Goal: Task Accomplishment & Management: Manage account settings

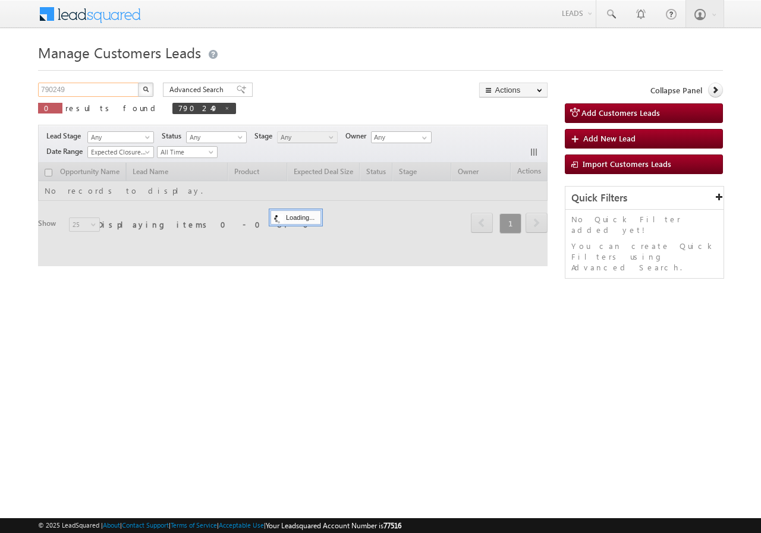
click at [99, 90] on input "790249" at bounding box center [89, 90] width 102 height 14
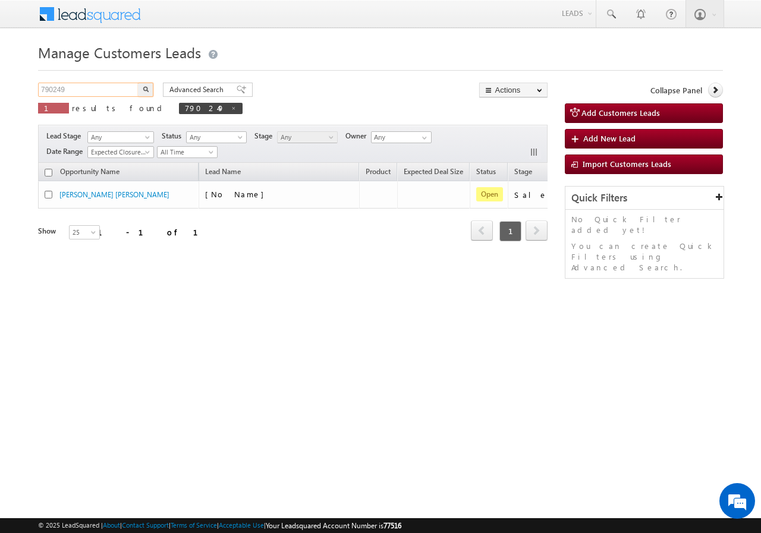
click at [99, 90] on input "790249" at bounding box center [89, 90] width 102 height 14
paste input "69"
type input "790699"
click at [155, 89] on div "Advanced Search Advanced search results" at bounding box center [203, 90] width 99 height 14
click at [142, 87] on button "button" at bounding box center [145, 90] width 15 height 14
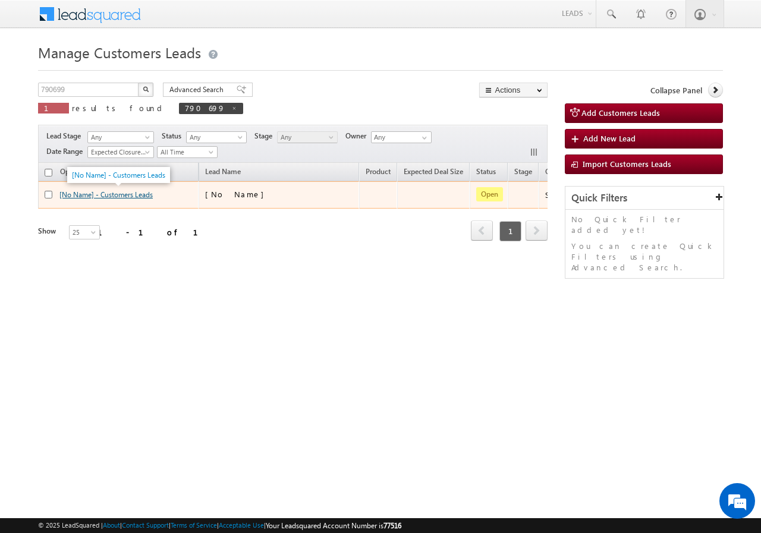
click at [101, 196] on link "[No Name] - Customers Leads" at bounding box center [105, 194] width 93 height 9
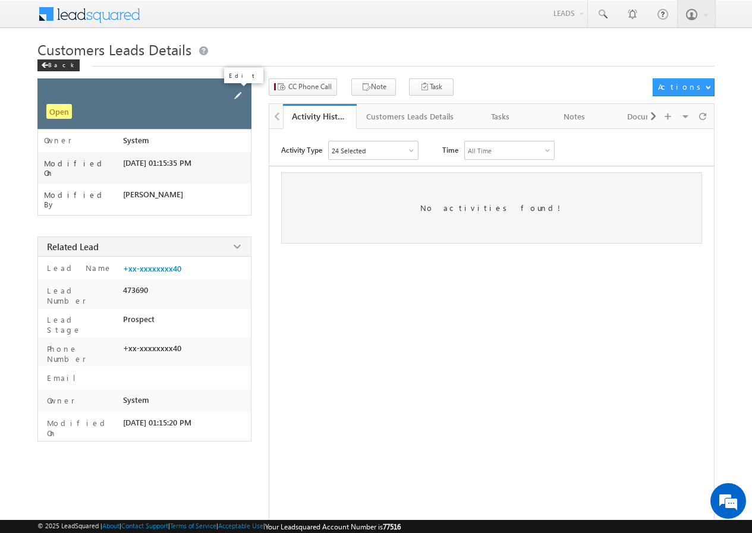
click at [233, 94] on span at bounding box center [237, 95] width 13 height 13
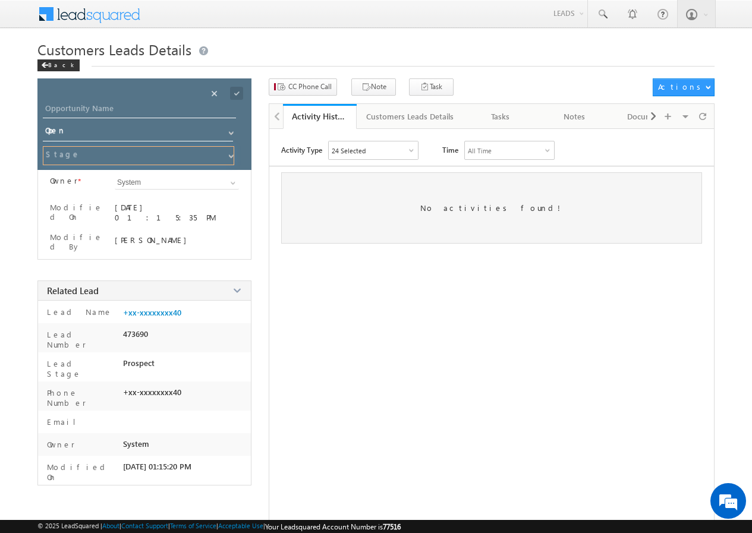
click at [157, 154] on input at bounding box center [138, 155] width 191 height 19
click at [231, 157] on span at bounding box center [231, 157] width 10 height 10
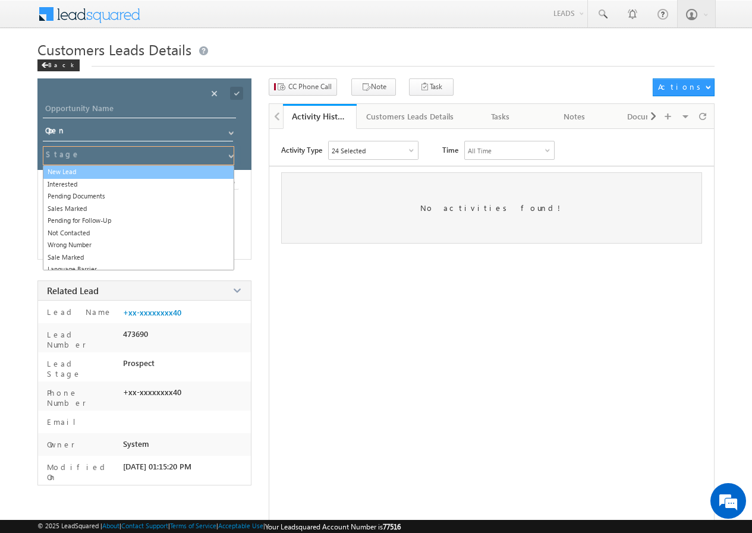
click at [88, 176] on link "New Lead" at bounding box center [138, 172] width 191 height 14
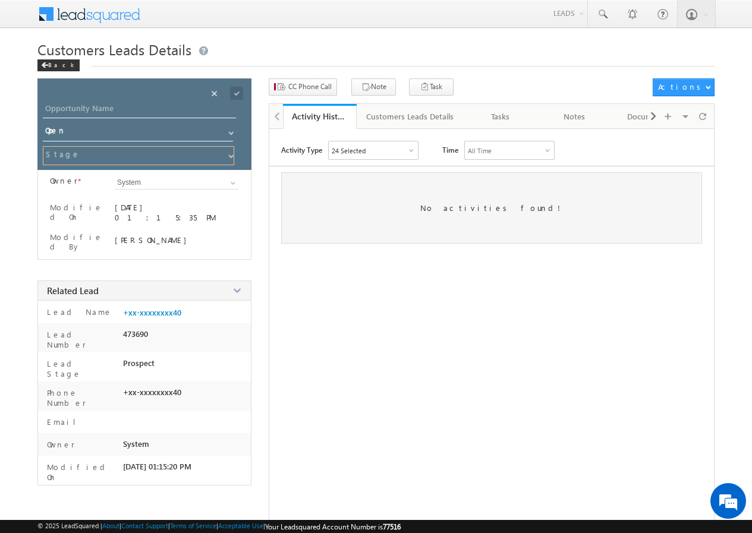
type input "New Lead"
click at [155, 119] on div at bounding box center [150, 112] width 214 height 21
click at [130, 111] on input "Opportunity Name" at bounding box center [139, 110] width 193 height 17
type input "Kalua"
click at [244, 89] on div at bounding box center [247, 89] width 6 height 3
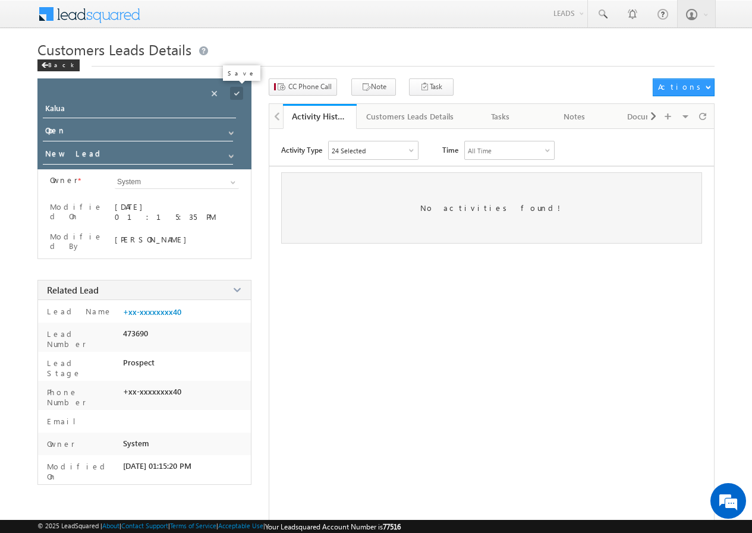
click at [238, 90] on span at bounding box center [236, 93] width 13 height 13
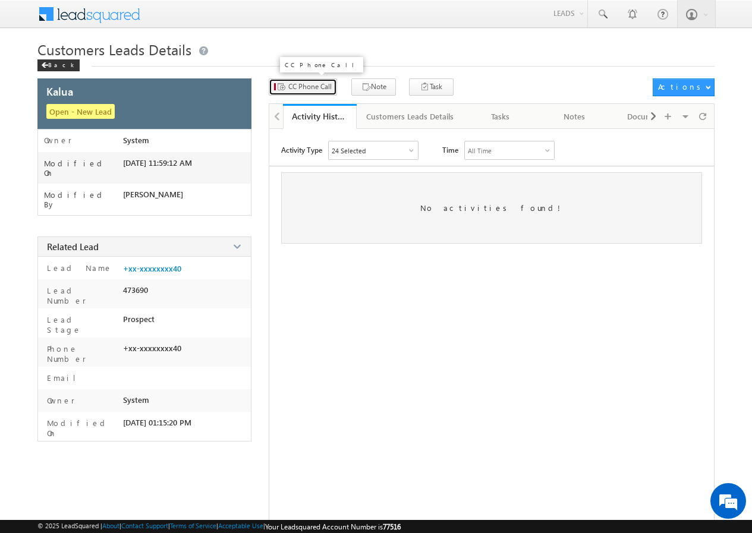
click at [305, 84] on span "CC Phone Call" at bounding box center [309, 86] width 43 height 11
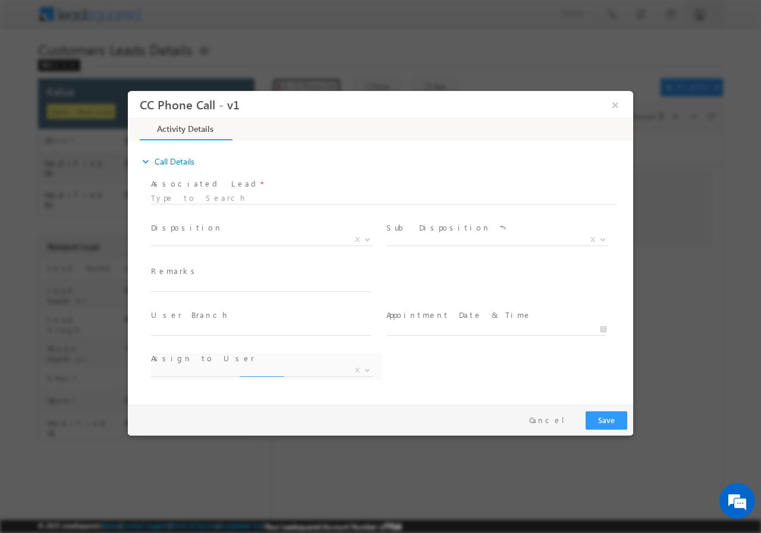
select select "nand.kishor@sgrlimited.in"
click at [207, 239] on span "X" at bounding box center [262, 240] width 222 height 12
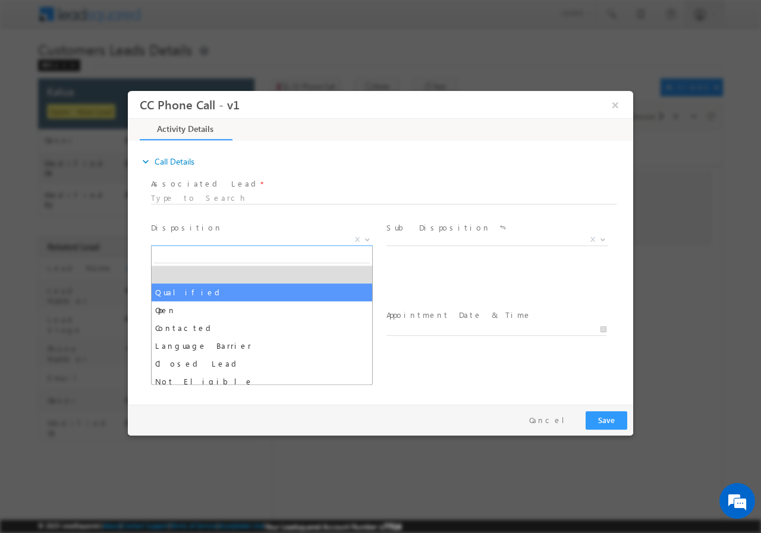
select select "Qualified"
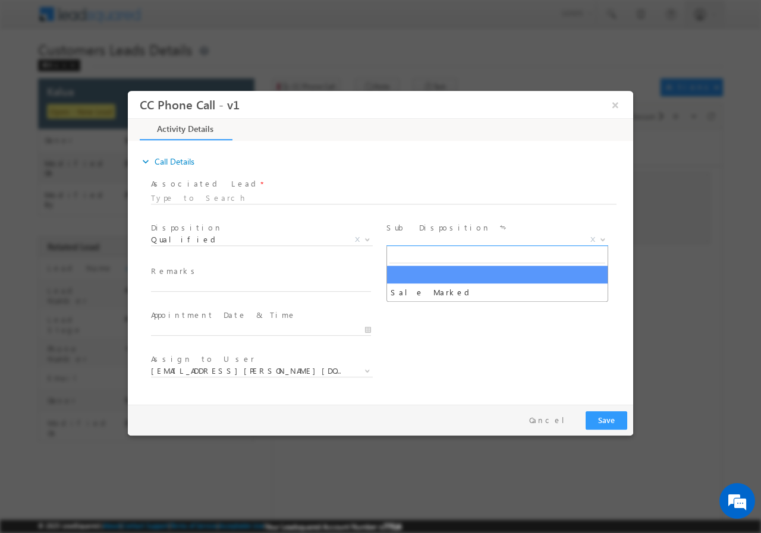
click at [438, 241] on span "X" at bounding box center [497, 240] width 222 height 12
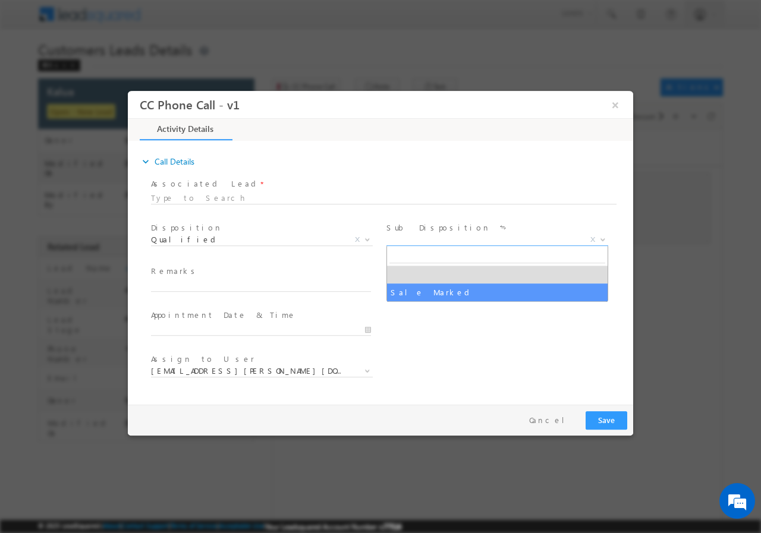
select select "Sale Marked"
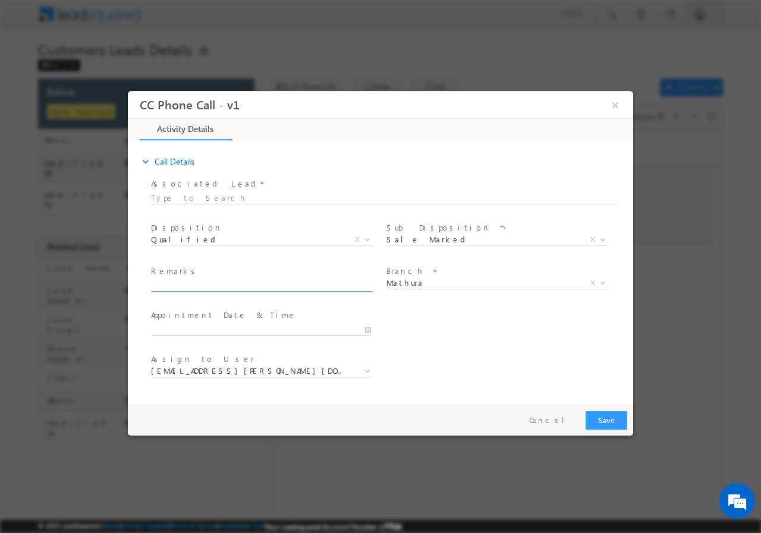
click at [204, 289] on input "text" at bounding box center [261, 285] width 220 height 12
paste input "790699//VB_Interested//KALUA //9870983540//BT+TOPUP(LAP)// LOAN REQ-5L//SALARY-…"
type input "790699//VB_Interested//KALUA //9870983540//BT+TOPUP(LAP)// LOAN REQ-5L//SALARY-…"
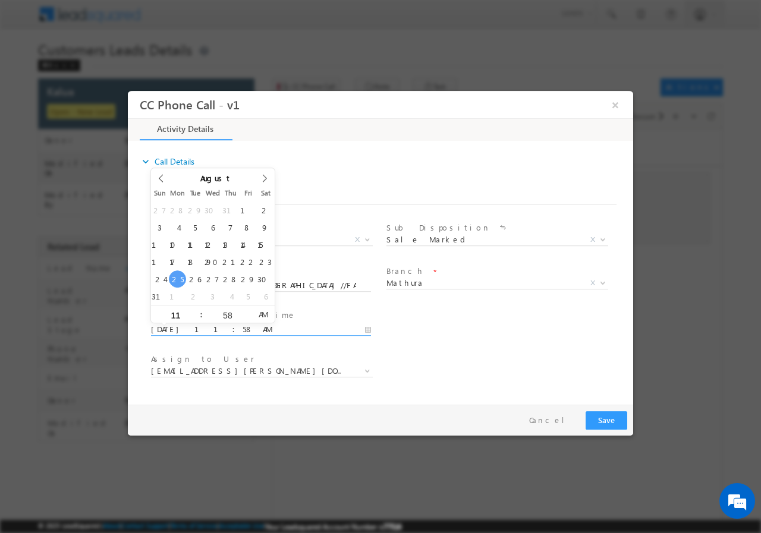
click at [366, 330] on input "08/25/2025 11:58 AM" at bounding box center [261, 329] width 220 height 12
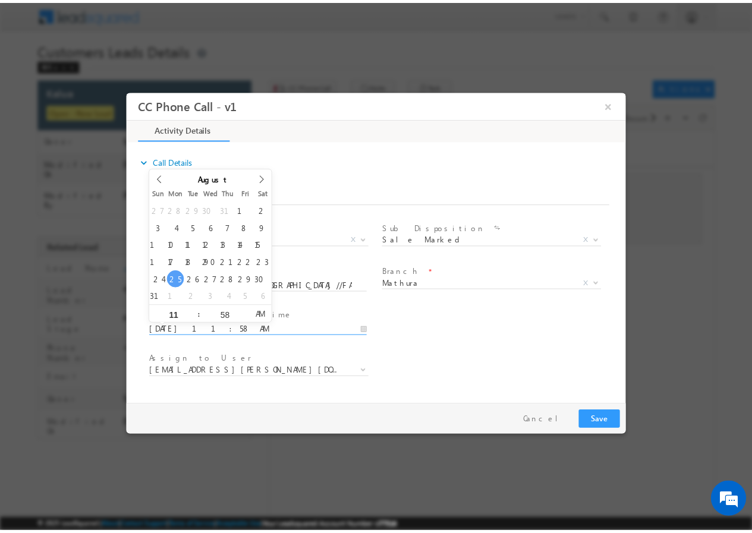
scroll to position [0, 0]
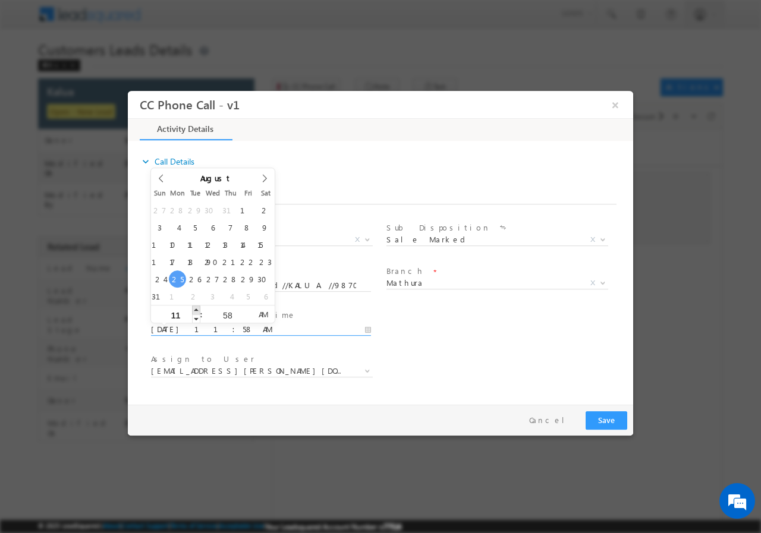
type input "08/25/2025 12:58 PM"
type input "12"
click at [197, 311] on span at bounding box center [196, 309] width 8 height 9
type input "08/25/2025 1:58 PM"
type input "01"
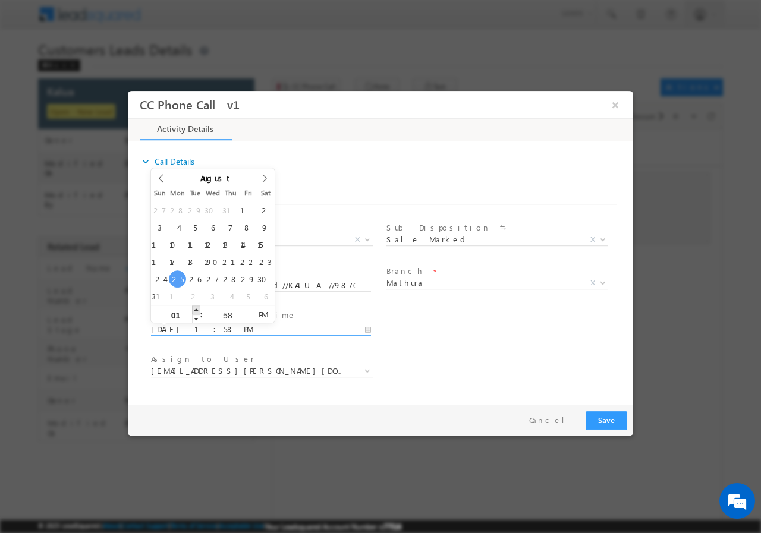
click at [197, 311] on span at bounding box center [196, 309] width 8 height 9
type input "08/25/2025 2:58 PM"
type input "02"
click at [197, 311] on span at bounding box center [196, 309] width 8 height 9
type input "08/25/2025 3:58 PM"
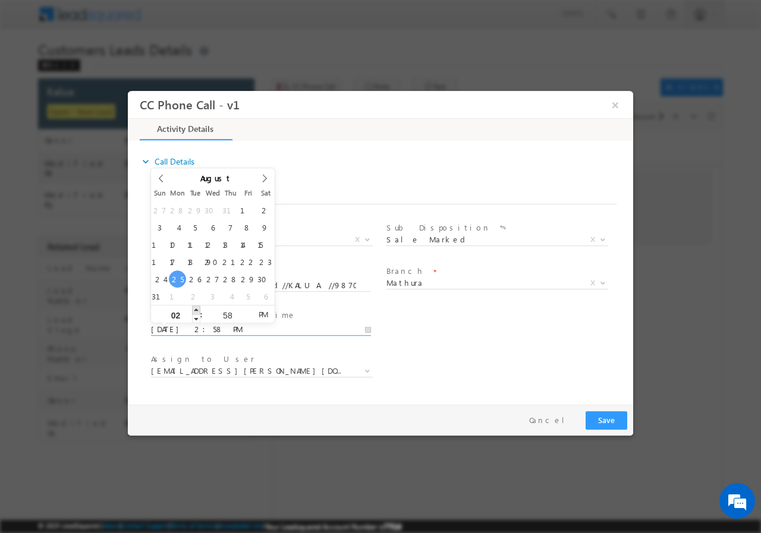
type input "03"
click at [197, 311] on span at bounding box center [196, 309] width 8 height 9
type input "08/25/2025 4:58 PM"
type input "04"
click at [197, 311] on span at bounding box center [196, 309] width 8 height 9
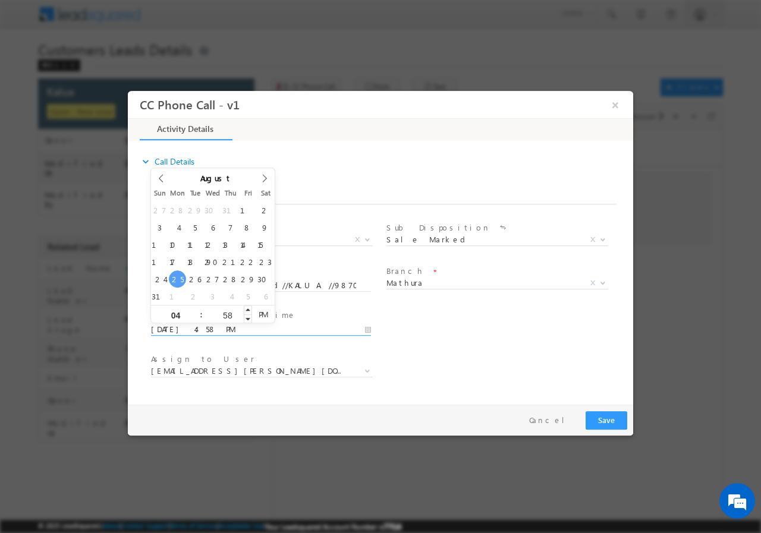
click at [227, 316] on input "58" at bounding box center [227, 315] width 49 height 8
type input "00"
type input "08/25/2025 4:00 PM"
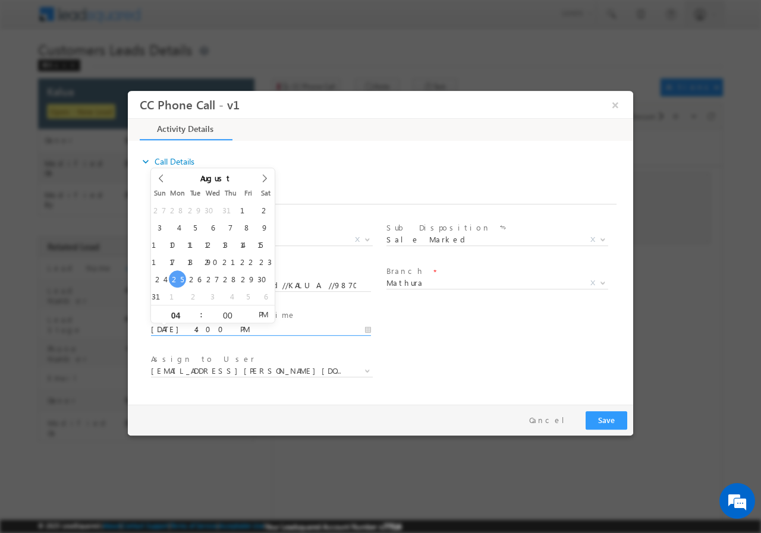
click at [455, 336] on div "User Branch * Appointment Date & Time * 08/25/2025 4:00 PM" at bounding box center [391, 328] width 484 height 44
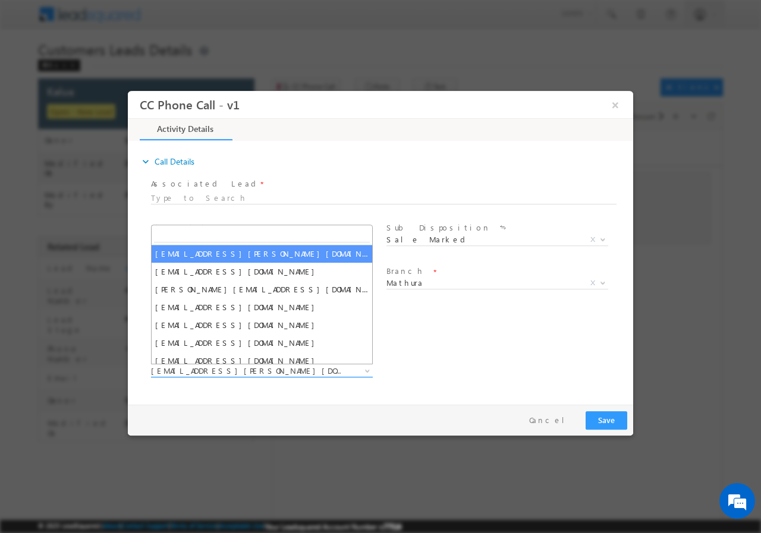
click at [267, 368] on span "nand.kishor@sgrlimited.in" at bounding box center [247, 370] width 193 height 11
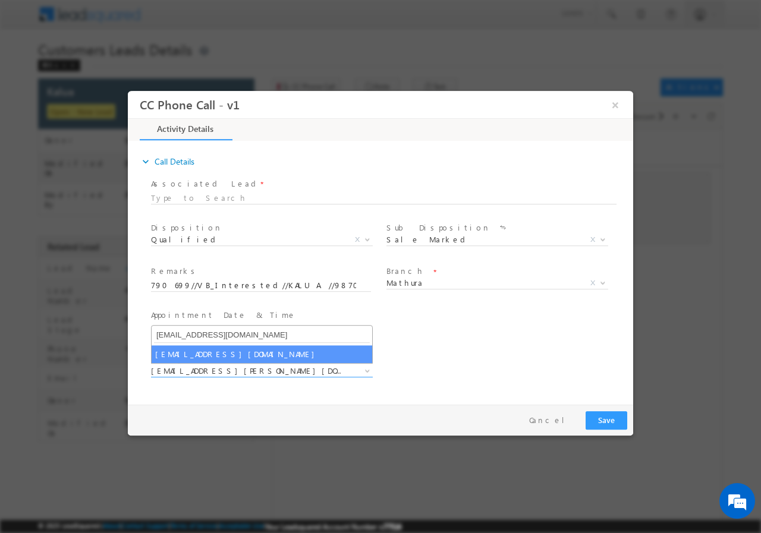
type input "santosh.kumar2@sgrlimited.in"
select select "santosh.kumar2@sgrlimited.in"
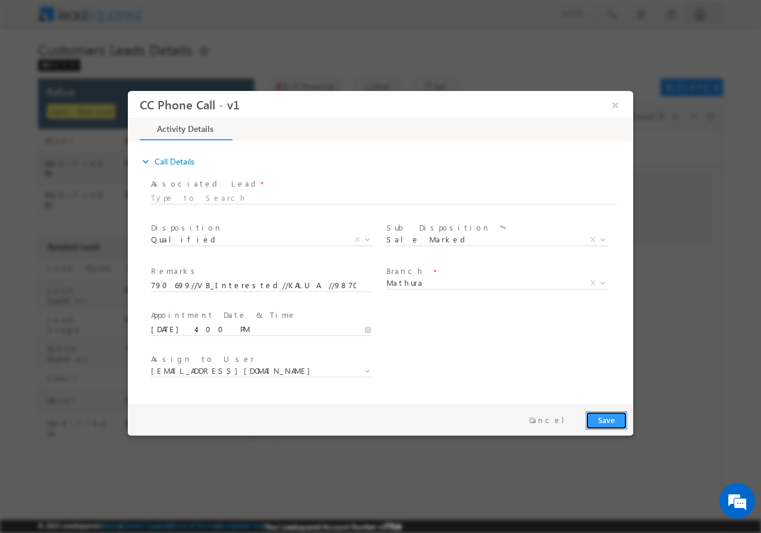
click at [605, 418] on button "Save" at bounding box center [606, 420] width 42 height 18
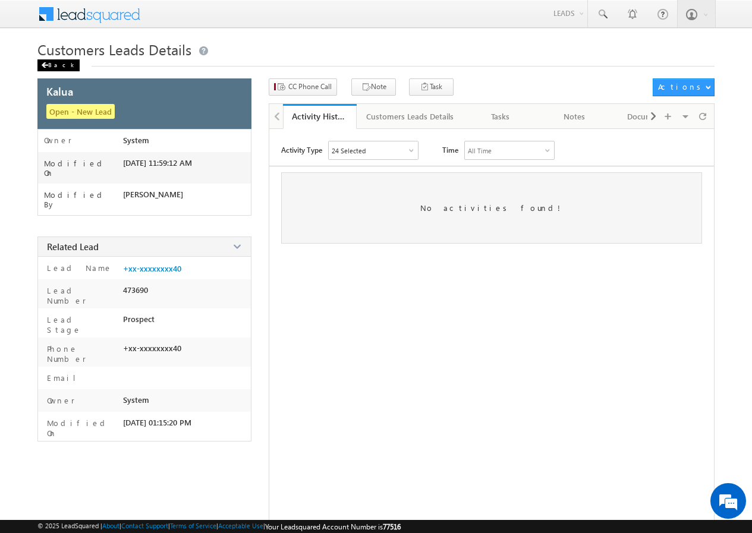
click at [53, 67] on div "Back" at bounding box center [58, 65] width 42 height 12
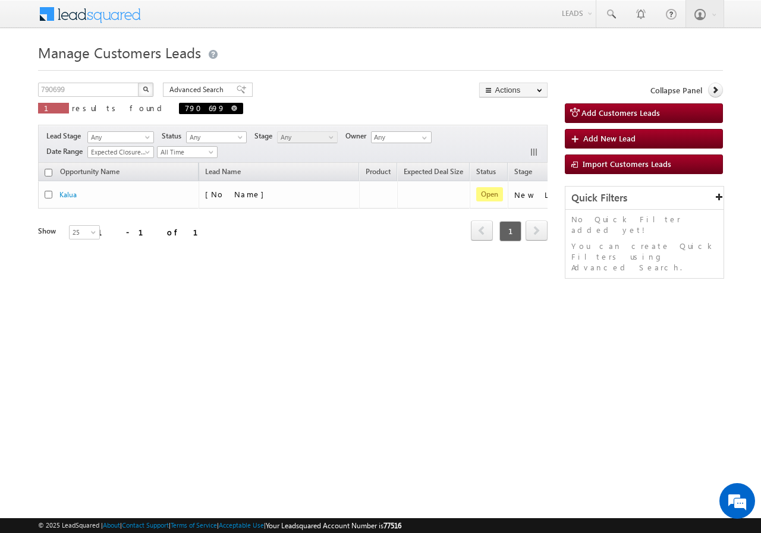
click at [231, 106] on span at bounding box center [234, 108] width 6 height 6
type input "Search Customers Leads"
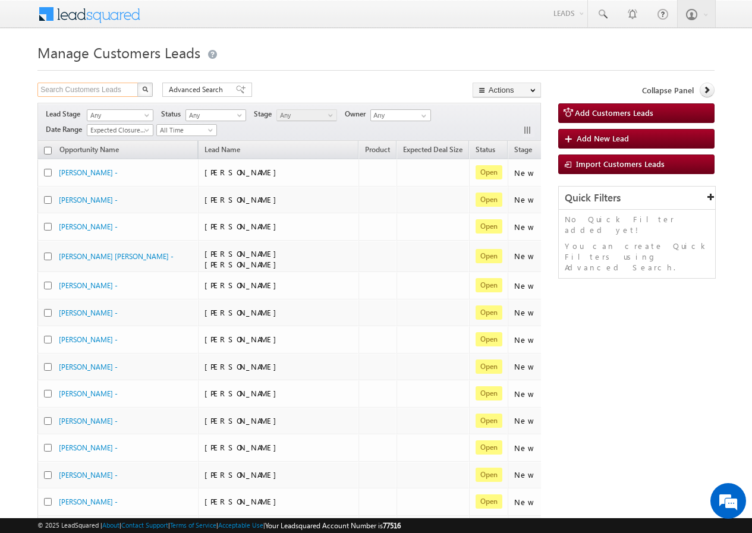
click at [99, 92] on input "Search Customers Leads" at bounding box center [88, 90] width 102 height 14
paste input "790496"
type input "790496"
click at [141, 87] on button "button" at bounding box center [144, 90] width 15 height 14
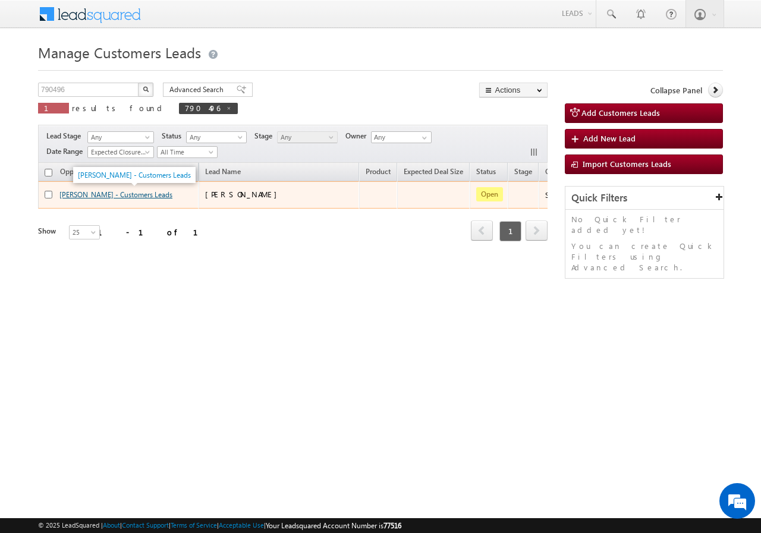
click at [75, 196] on link "Adarsh - Customers Leads" at bounding box center [115, 194] width 113 height 9
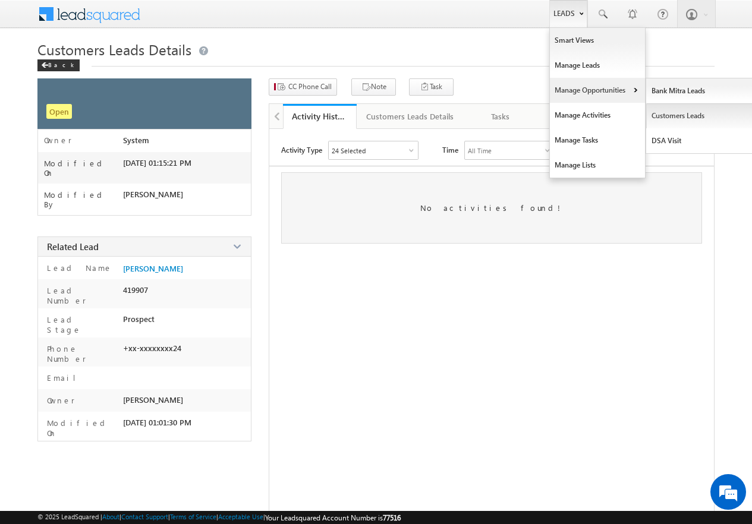
click at [672, 118] on link "Customers Leads" at bounding box center [700, 115] width 109 height 25
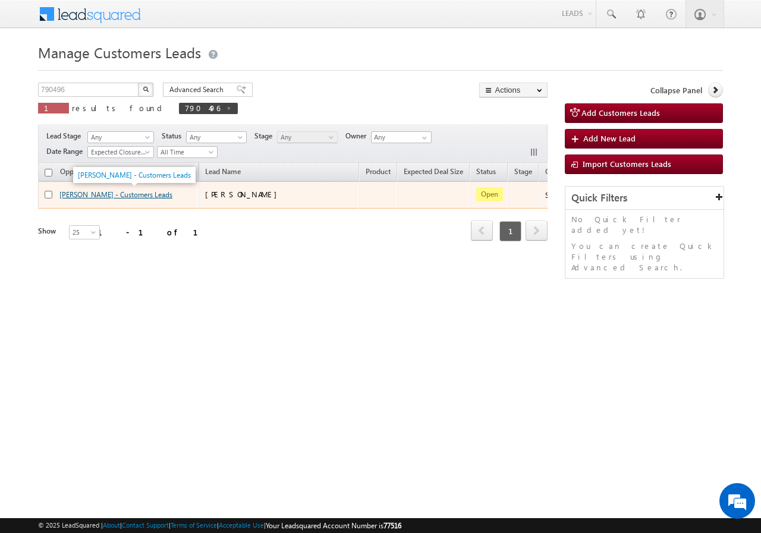
click at [71, 197] on link "[PERSON_NAME] - Customers Leads" at bounding box center [115, 194] width 113 height 9
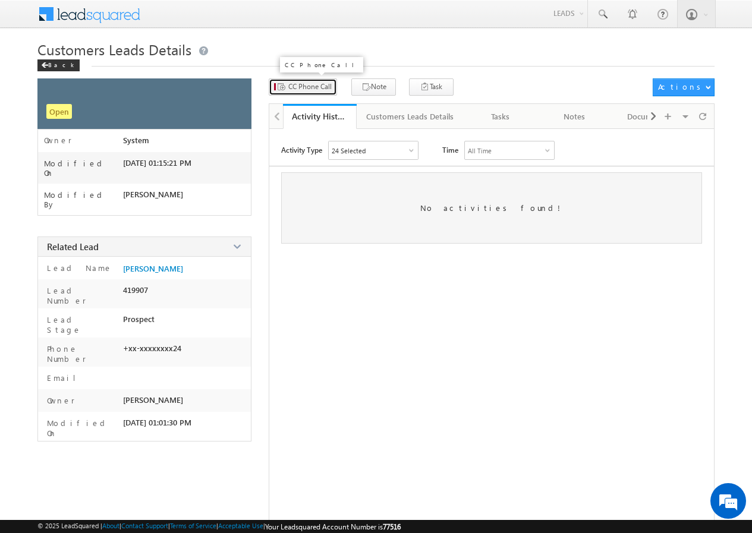
click at [295, 85] on span "CC Phone Call" at bounding box center [309, 86] width 43 height 11
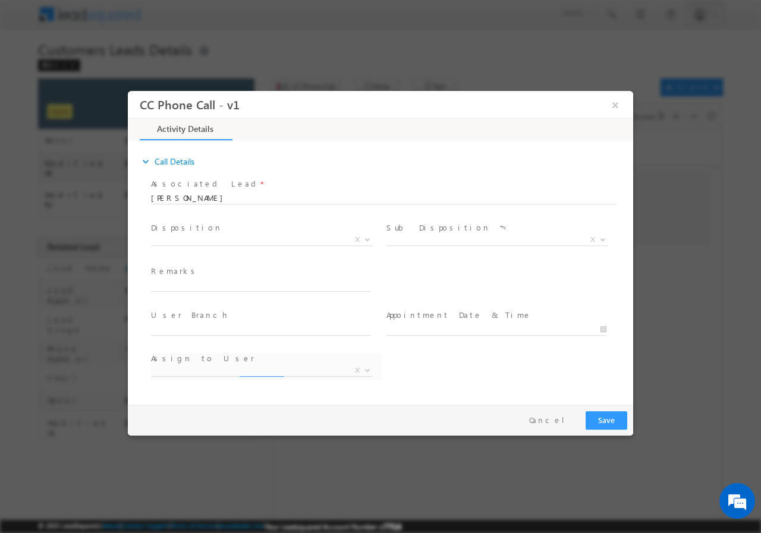
select select "amit.kumar3@sgrlimited.in"
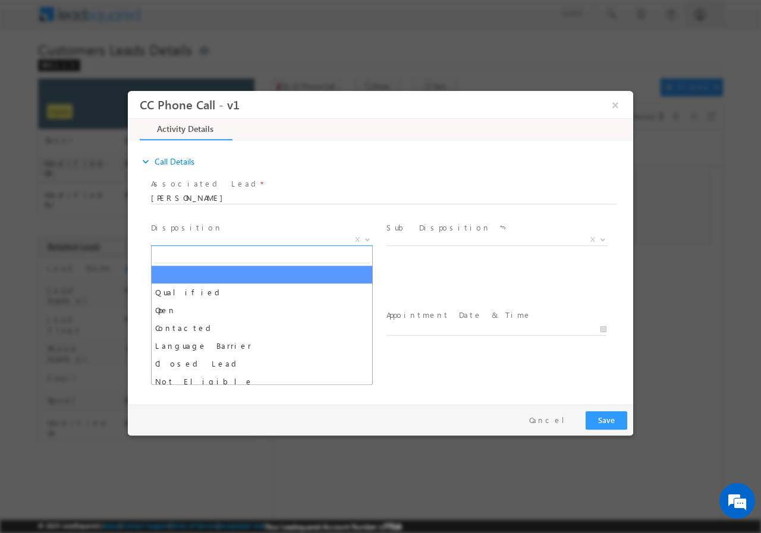
click at [193, 241] on span "X" at bounding box center [262, 240] width 222 height 12
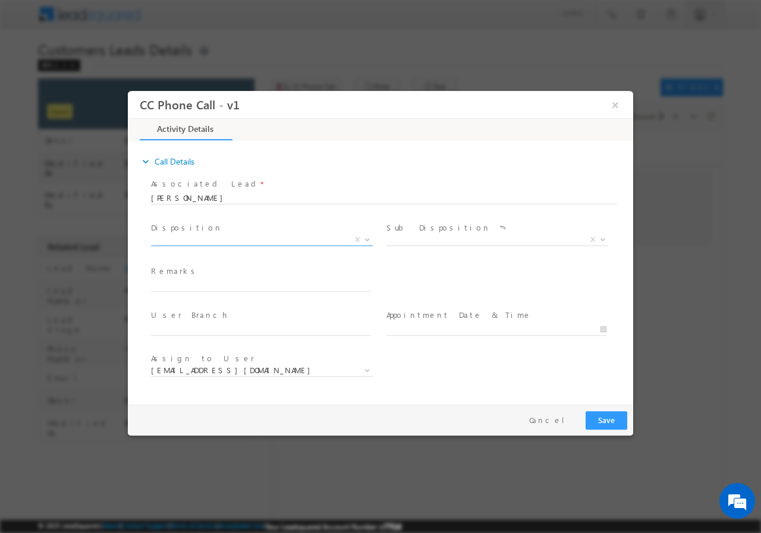
click at [186, 231] on label "Disposition" at bounding box center [186, 227] width 71 height 11
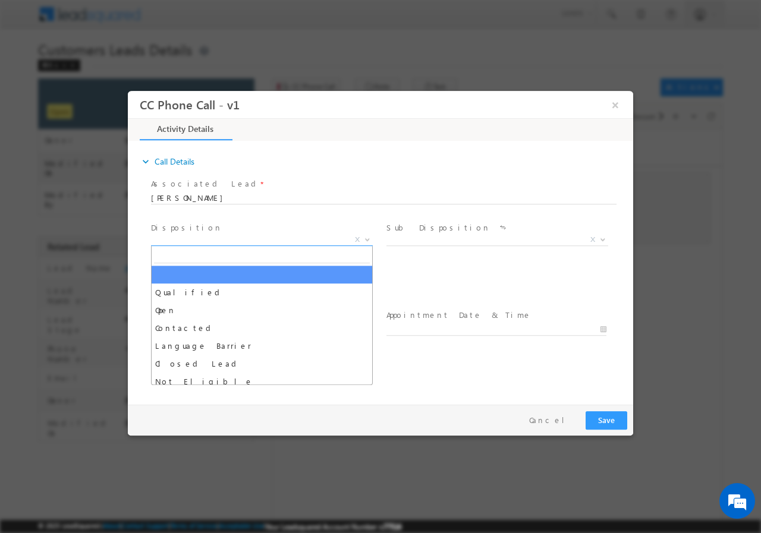
click at [185, 240] on span "X" at bounding box center [262, 240] width 222 height 12
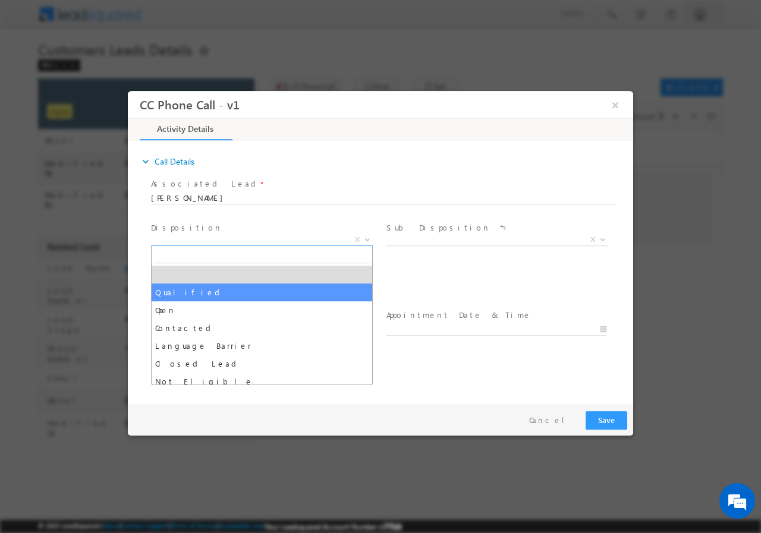
select select "Qualified"
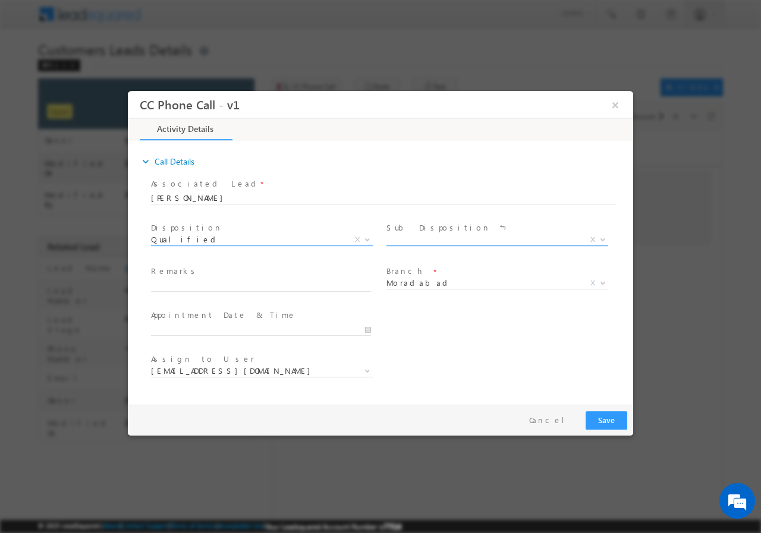
click at [413, 241] on span "X" at bounding box center [497, 240] width 222 height 12
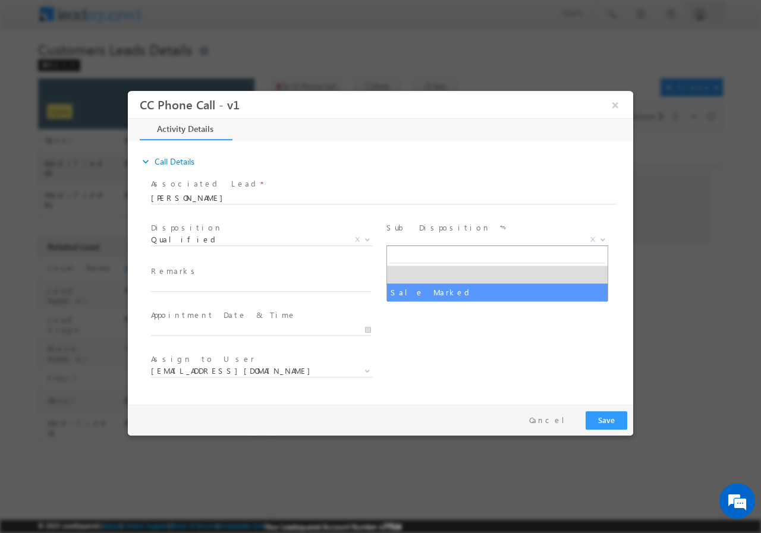
select select "Sale Marked"
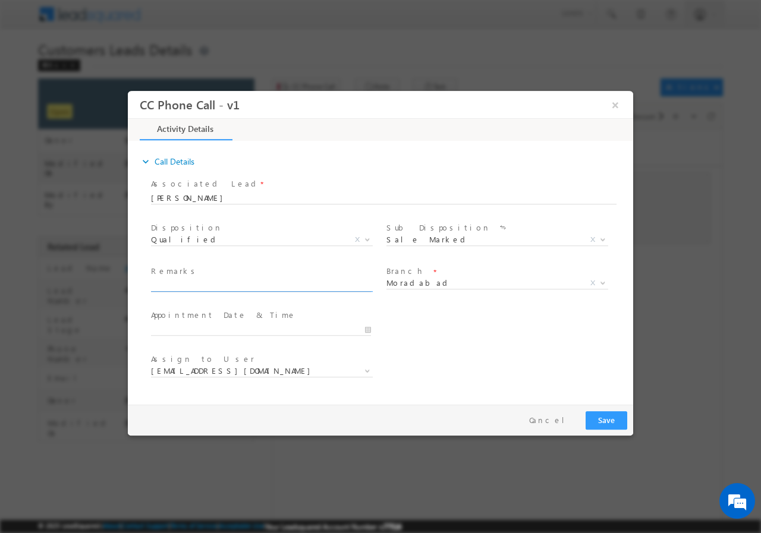
click at [228, 281] on input "text" at bounding box center [261, 285] width 220 height 12
paste input "790496//VB_Interested//Adarsh//8445235524//flat purchase// loan req-15L// pv-25…"
type input "790496//VB_Interested//Adarsh//8445235524//flat purchase// loan req-15L// pv-25…"
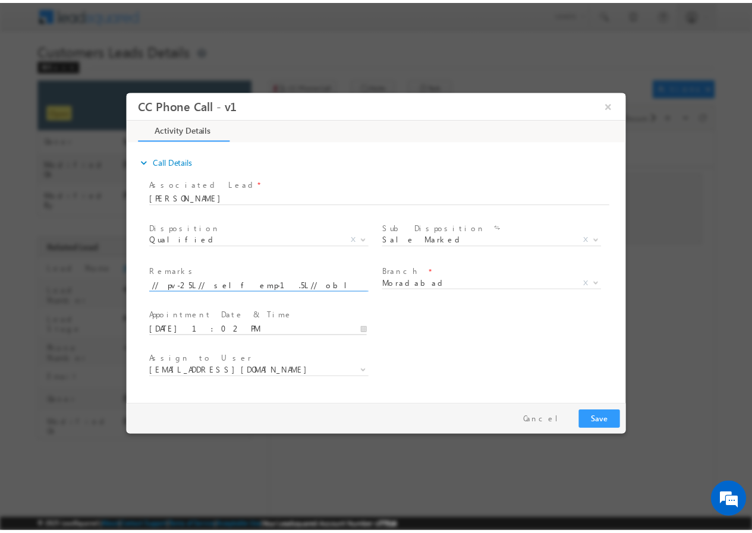
scroll to position [0, 0]
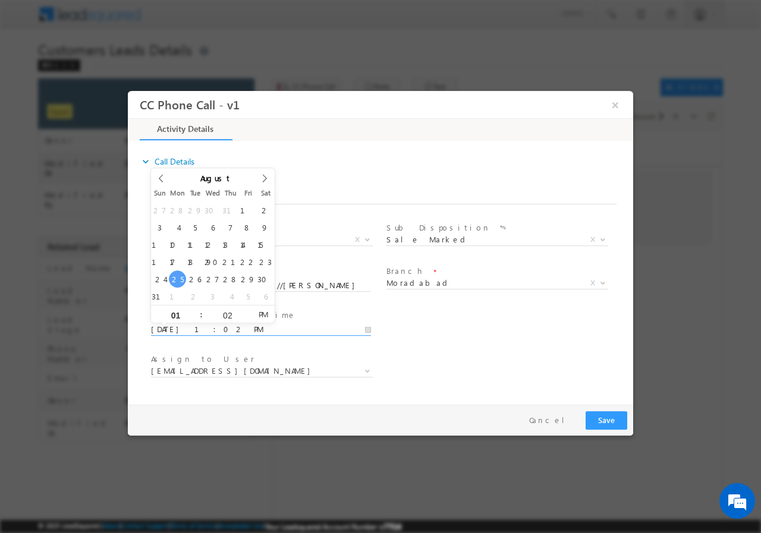
click at [365, 328] on input "08/25/2025 1:02 PM" at bounding box center [261, 329] width 220 height 12
type input "08/26/2025 1:01 PM"
type input "01"
click at [244, 319] on span at bounding box center [248, 318] width 8 height 9
type input "08/26/2025 1:00 PM"
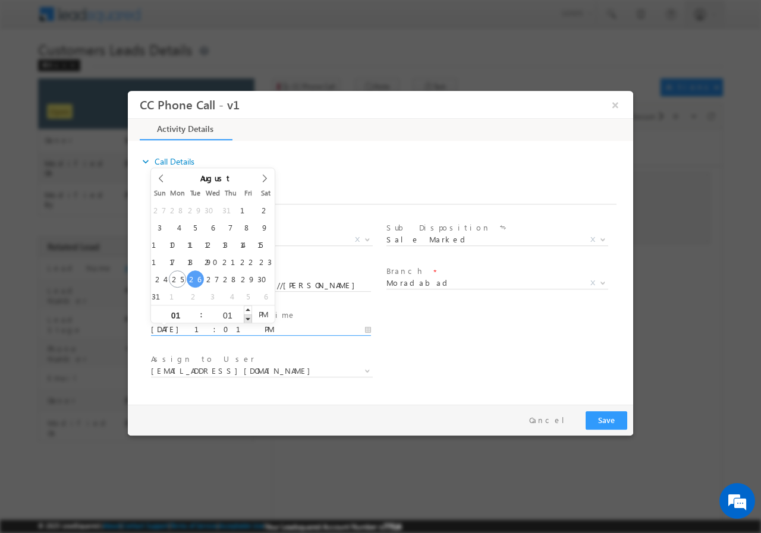
type input "00"
click at [244, 319] on span at bounding box center [248, 318] width 8 height 9
type input "08/26/2025 12:00 PM"
type input "12"
click at [197, 318] on span at bounding box center [196, 318] width 8 height 9
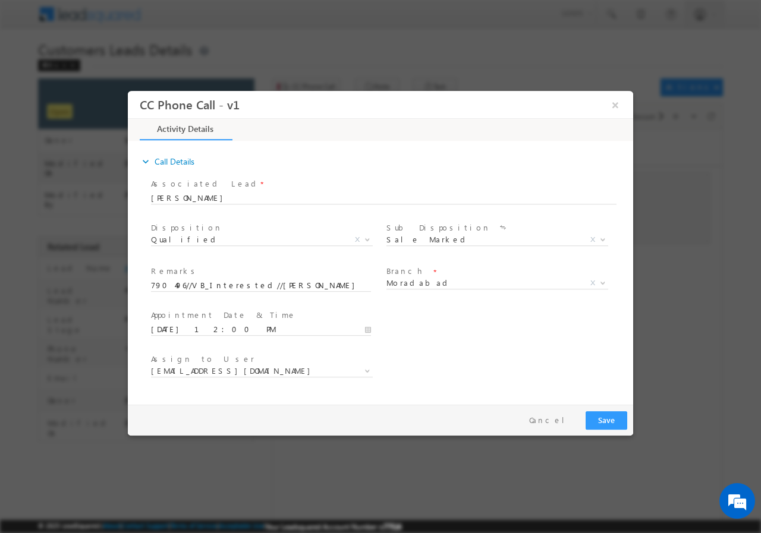
click at [448, 327] on div "User Branch * Appointment Date & Time * 08/26/2025 12:00 PM" at bounding box center [391, 328] width 484 height 44
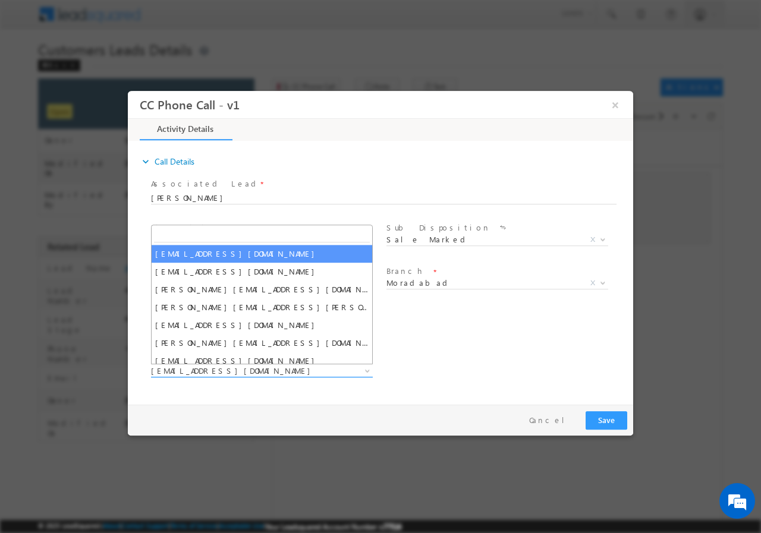
click at [243, 367] on span "amit.kumar3@sgrlimited.in" at bounding box center [247, 370] width 193 height 11
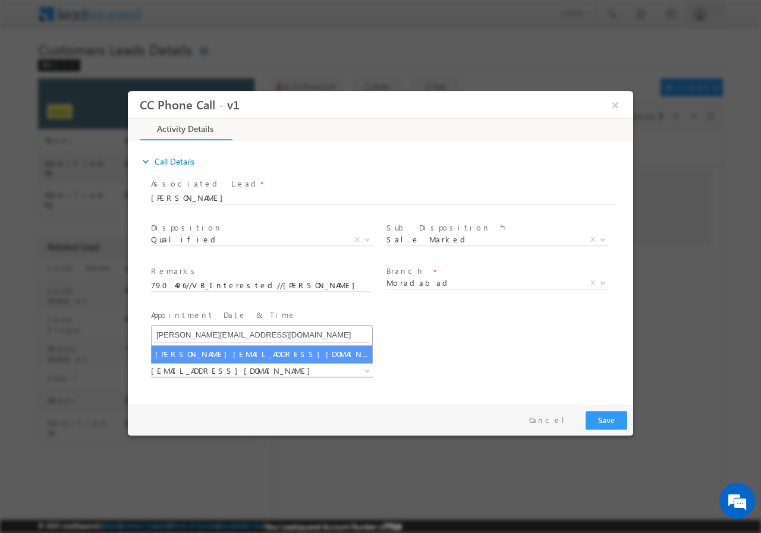
click at [194, 331] on input "arnav.pathak@sgrlimited.in" at bounding box center [262, 334] width 216 height 15
type input "arnav.pathak@sgrlimited.in"
select select "arnav.pathak@sgrlimited.in"
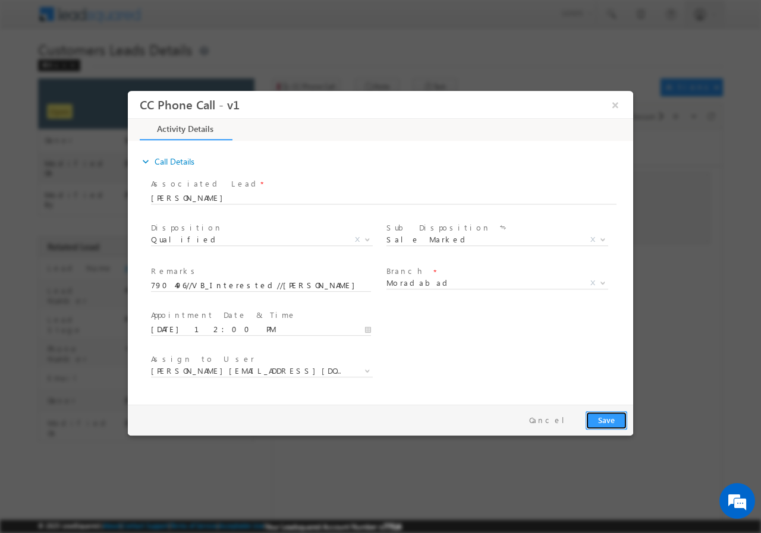
click at [600, 418] on button "Save" at bounding box center [606, 420] width 42 height 18
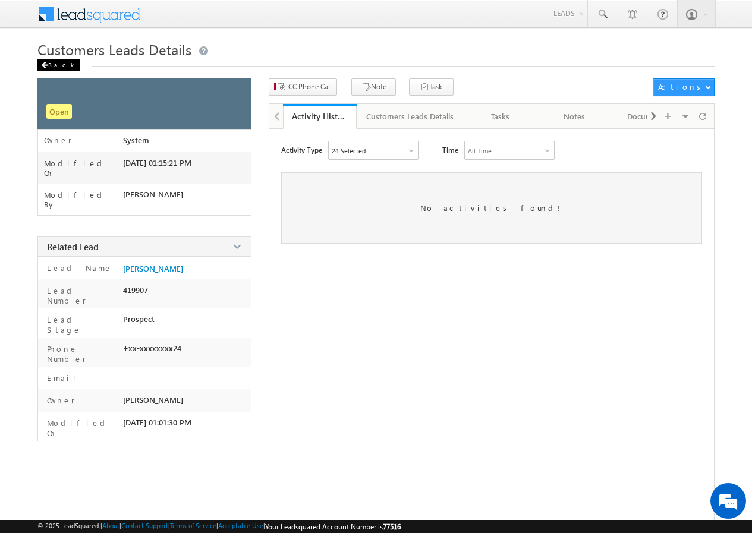
click at [53, 61] on div "Back" at bounding box center [58, 65] width 42 height 12
